Goal: Task Accomplishment & Management: Use online tool/utility

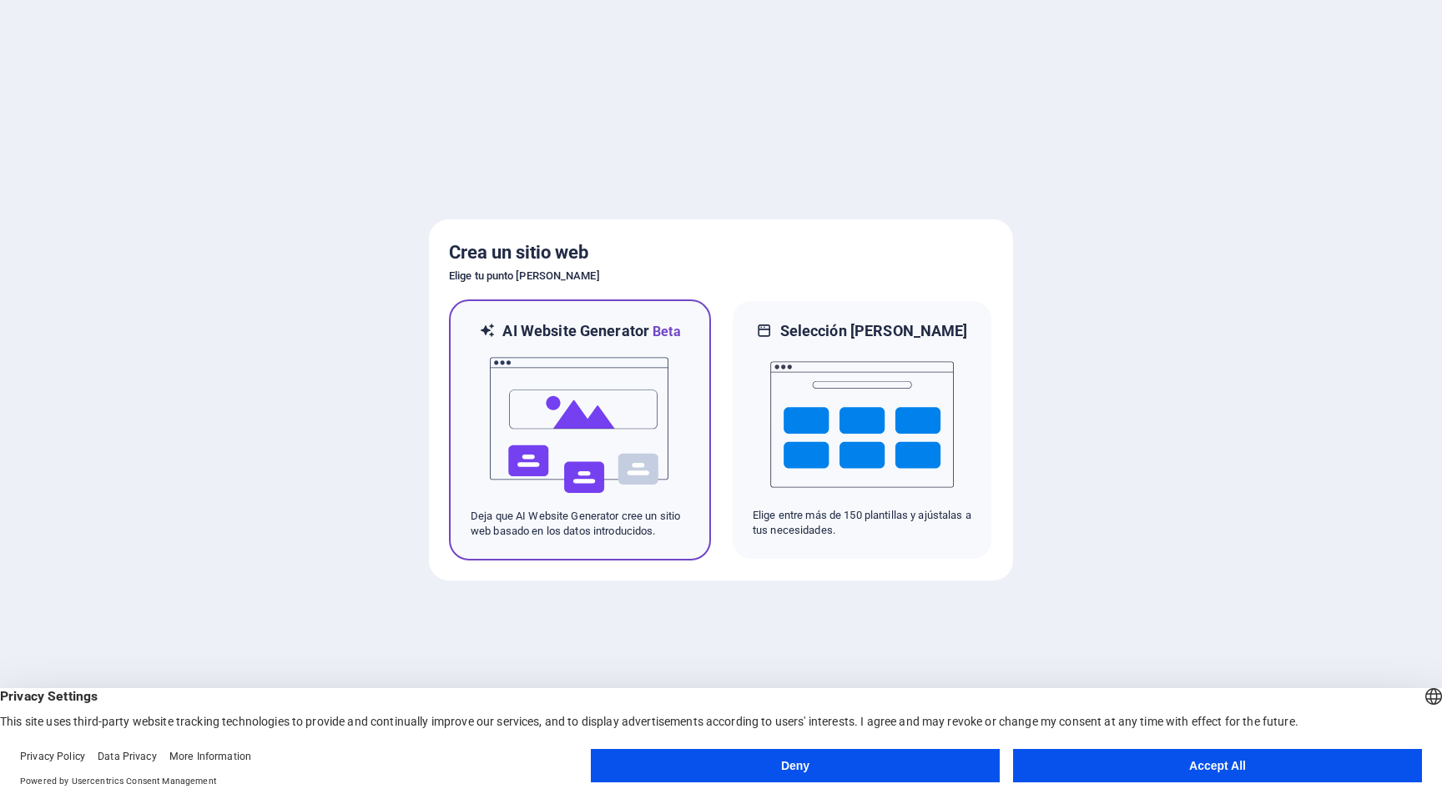
click at [672, 413] on div at bounding box center [579, 425] width 219 height 167
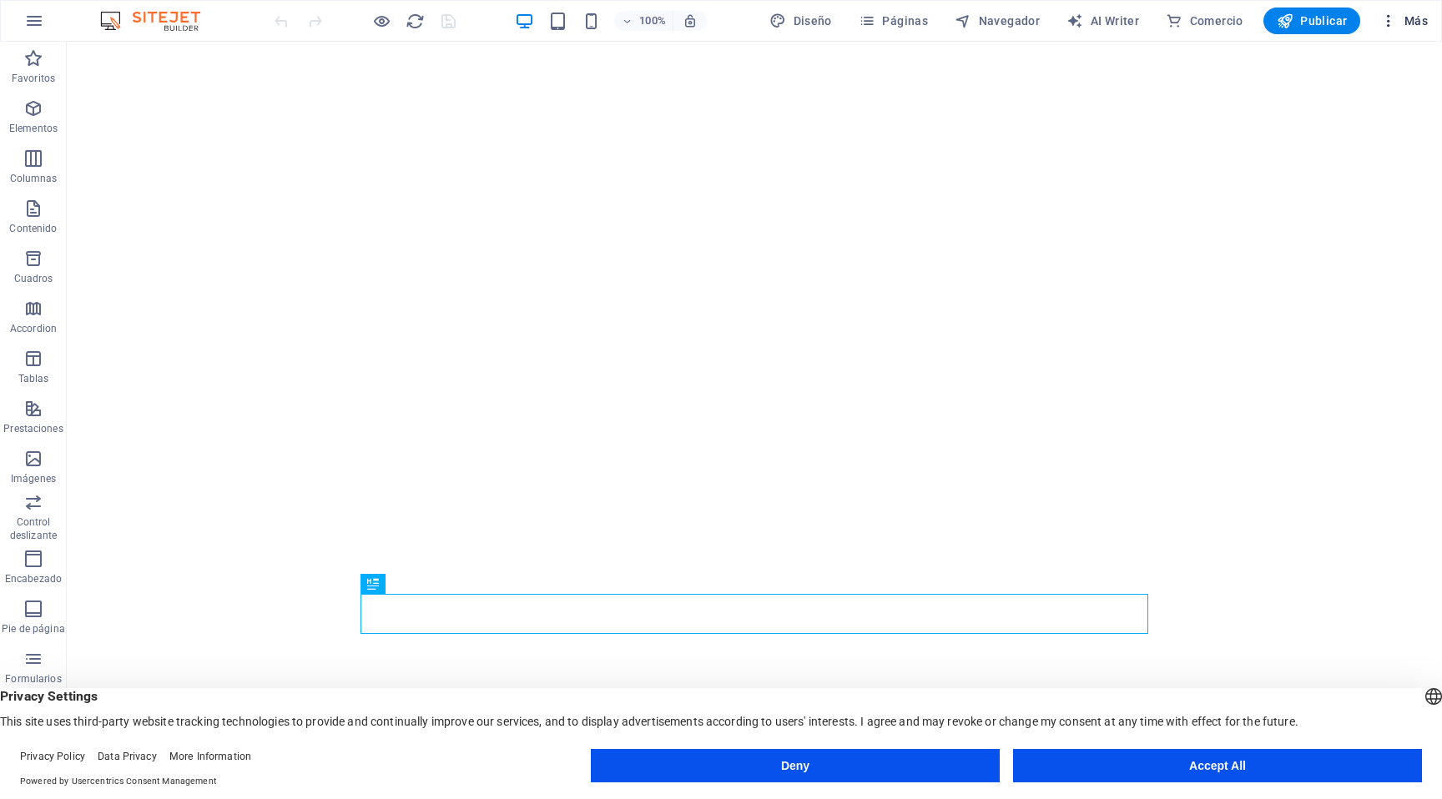
click at [1388, 20] on icon "button" at bounding box center [1388, 21] width 17 height 17
